Goal: Check status

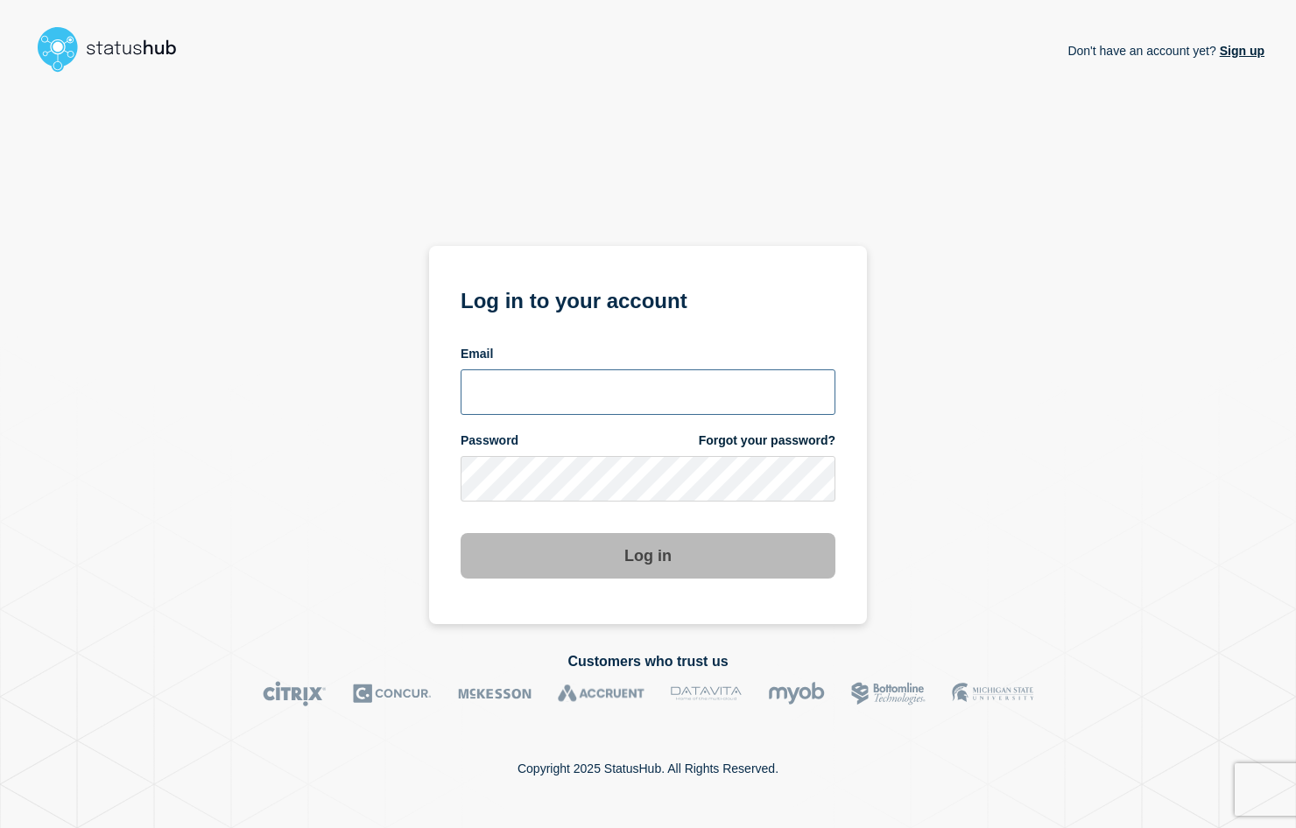
click at [610, 389] on input "email input" at bounding box center [648, 393] width 375 height 46
type input "psawado@clemson.edu"
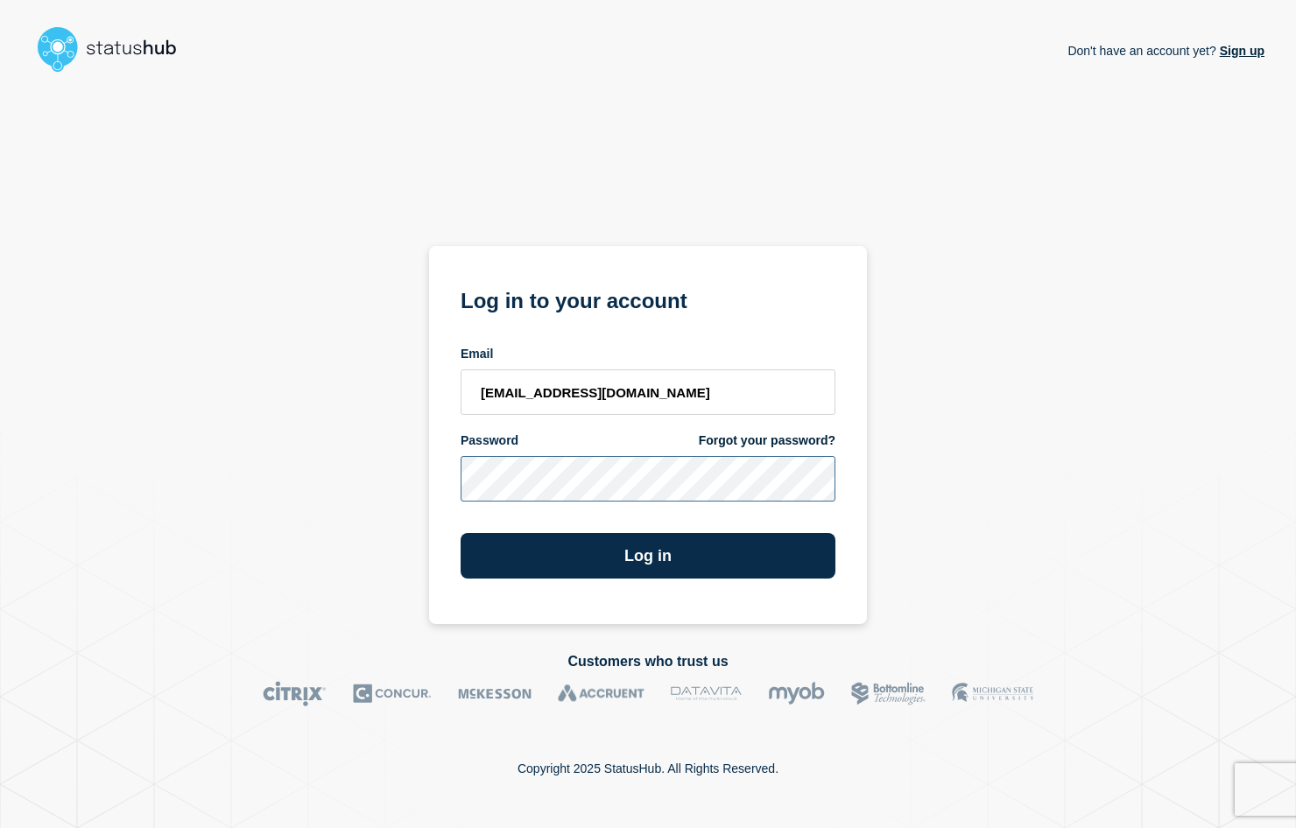
click at [461, 533] on button "Log in" at bounding box center [648, 556] width 375 height 46
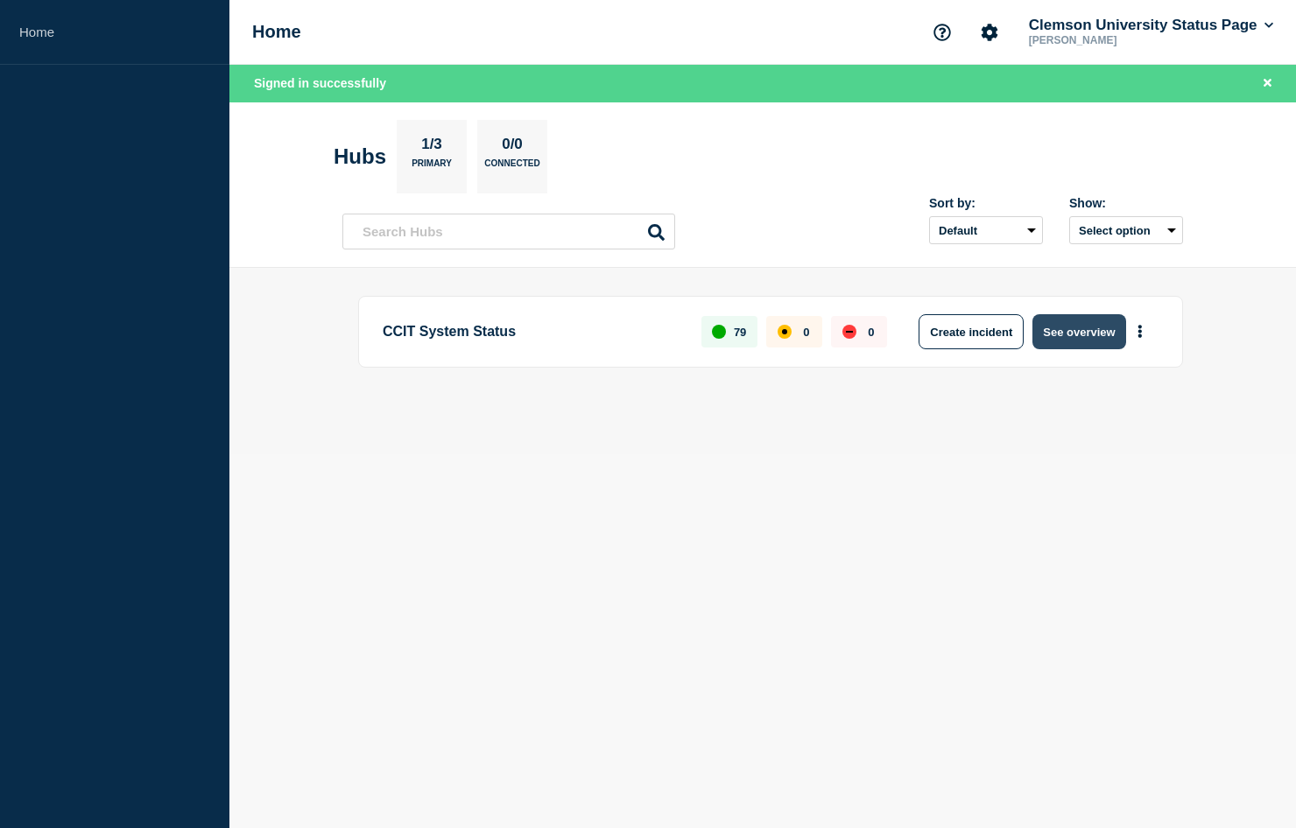
click at [1061, 339] on button "See overview" at bounding box center [1079, 331] width 93 height 35
